Goal: Task Accomplishment & Management: Manage account settings

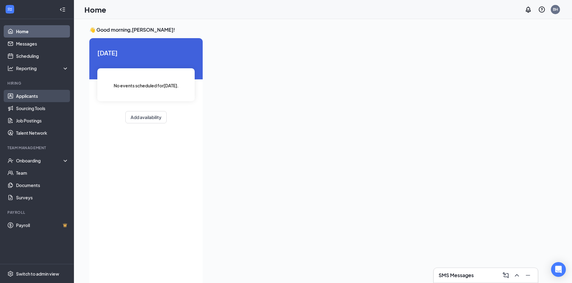
click at [39, 91] on link "Applicants" at bounding box center [42, 96] width 53 height 12
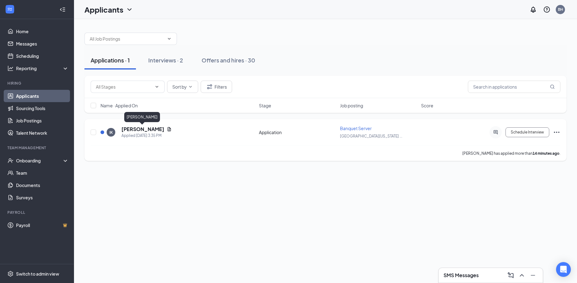
click at [148, 131] on h5 "[PERSON_NAME]" at bounding box center [142, 129] width 43 height 7
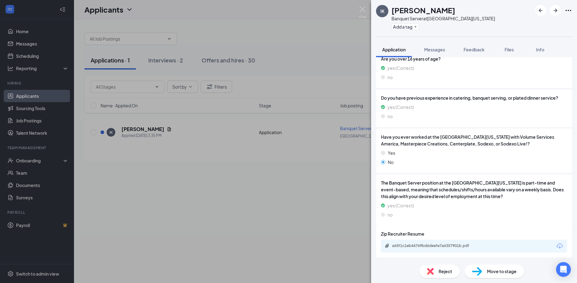
scroll to position [137, 0]
click at [415, 245] on div "a65f1c1eb44769bd6deefe7a6357901b.pdf" at bounding box center [435, 245] width 86 height 5
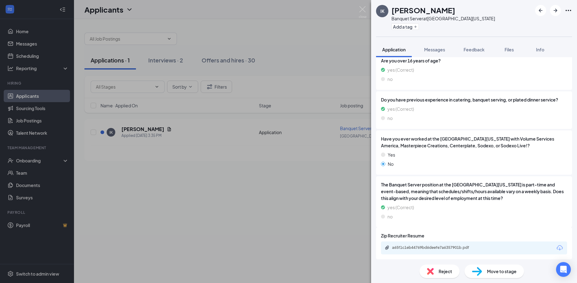
click at [444, 274] on span "Reject" at bounding box center [445, 271] width 14 height 7
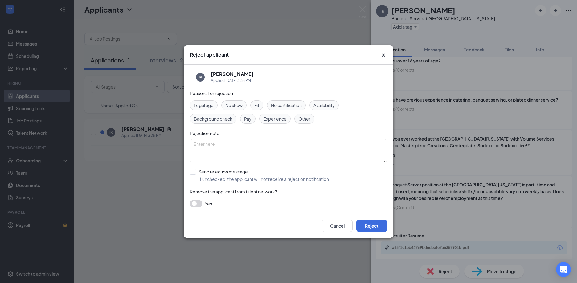
click at [270, 119] on span "Experience" at bounding box center [274, 119] width 23 height 7
click at [231, 172] on input "Send rejection message If unchecked, the applicant will not receive a rejection…" at bounding box center [260, 176] width 140 height 14
checkbox input "true"
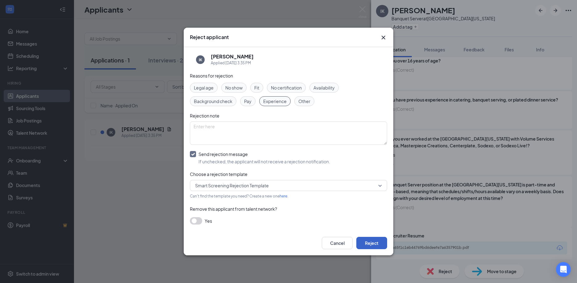
click at [368, 239] on button "Reject" at bounding box center [371, 243] width 31 height 12
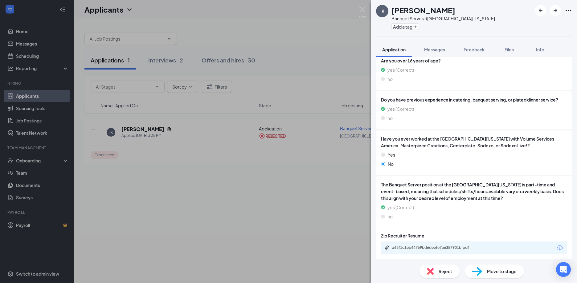
drag, startPoint x: 355, startPoint y: 9, endPoint x: 363, endPoint y: 9, distance: 7.4
click at [355, 9] on div "IK [PERSON_NAME] Banquet Server at [GEOGRAPHIC_DATA][US_STATE] Add a tag Applic…" at bounding box center [288, 141] width 577 height 283
click at [363, 9] on div "Applicants BH" at bounding box center [325, 9] width 503 height 19
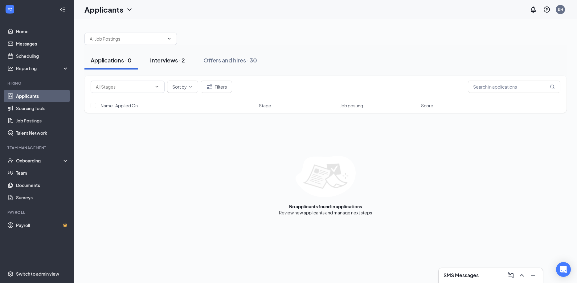
click at [173, 60] on div "Interviews · 2" at bounding box center [167, 60] width 35 height 8
